Goal: Find contact information: Find contact information

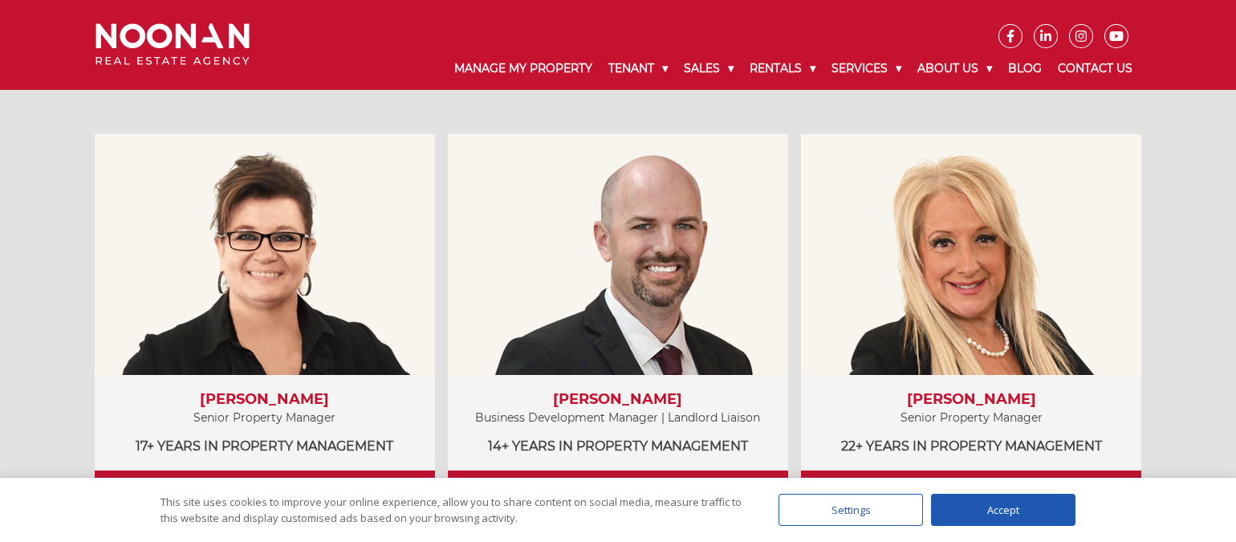
scroll to position [903, 0]
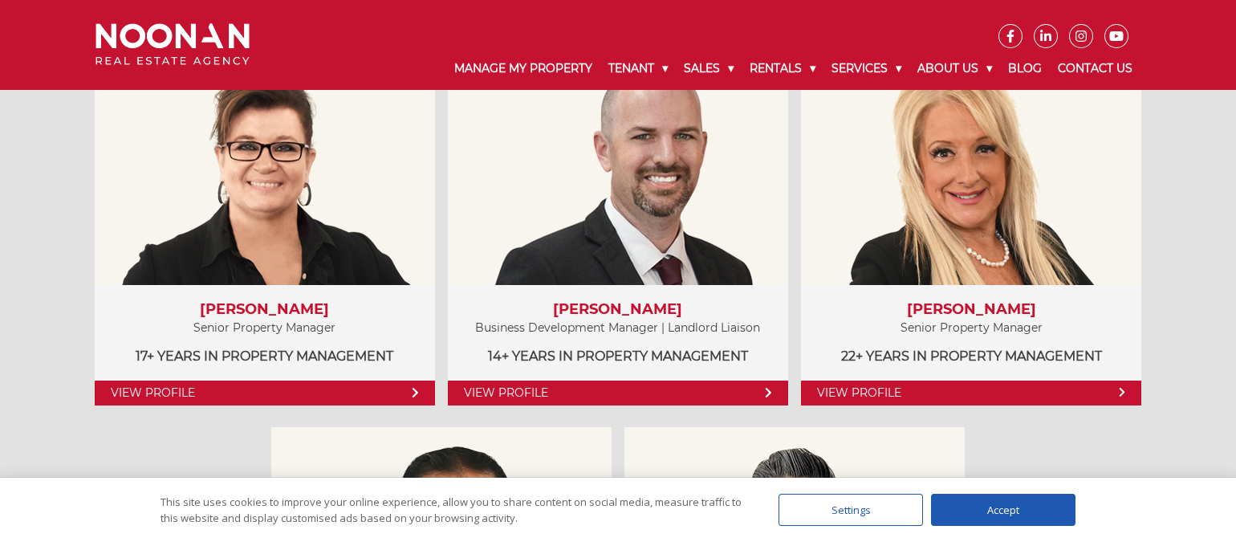
click at [1002, 510] on div "Accept" at bounding box center [1003, 510] width 144 height 32
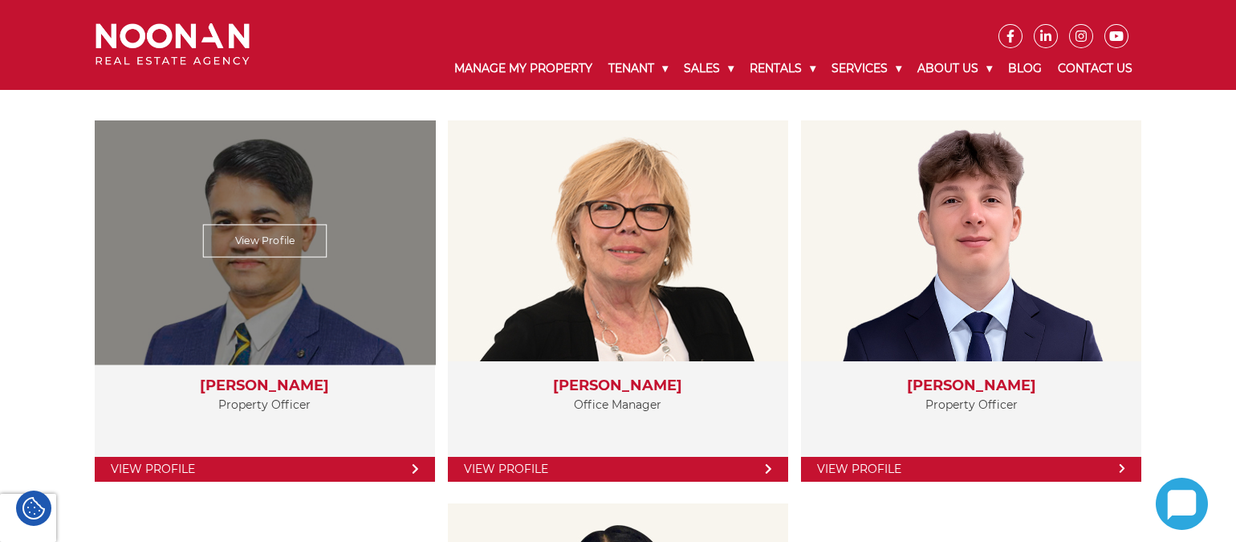
scroll to position [2777, 0]
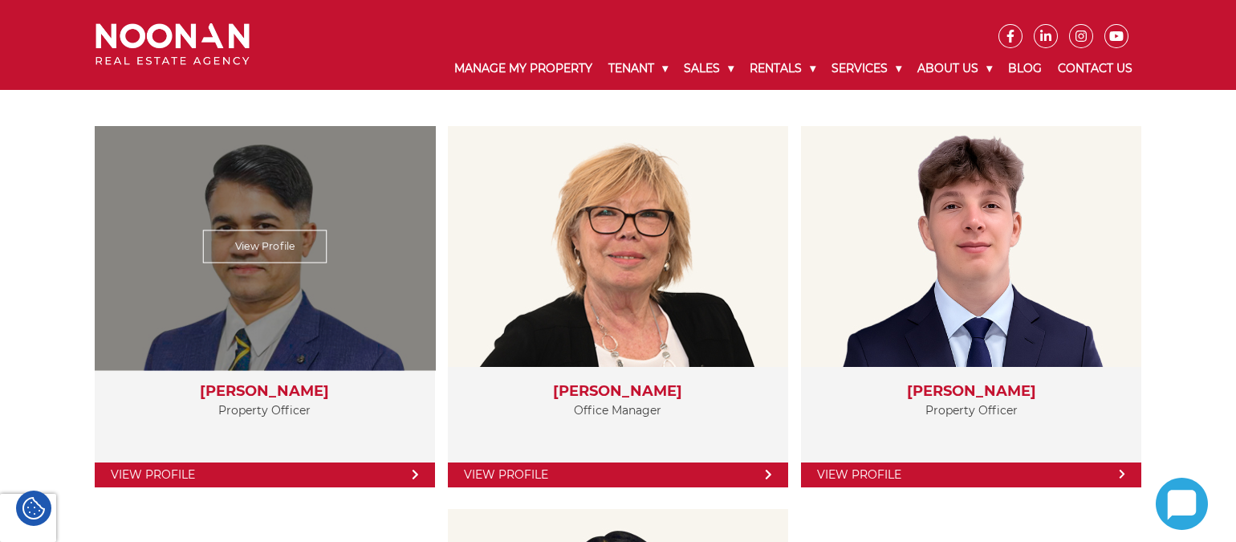
click at [255, 243] on link "View Profile" at bounding box center [264, 246] width 124 height 33
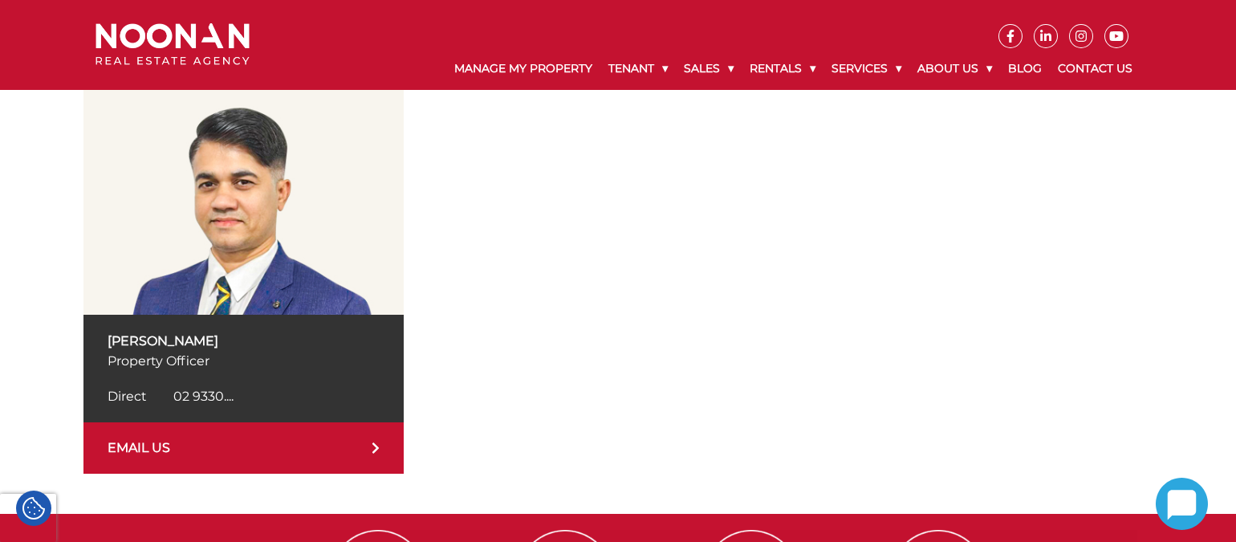
scroll to position [200, 0]
